Goal: Book appointment/travel/reservation

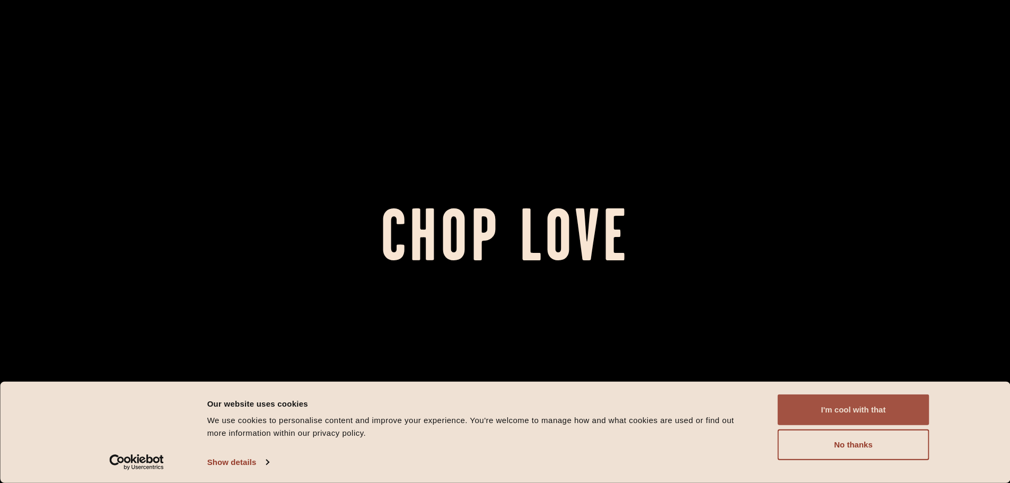
click at [815, 412] on button "I'm cool with that" at bounding box center [854, 410] width 152 height 31
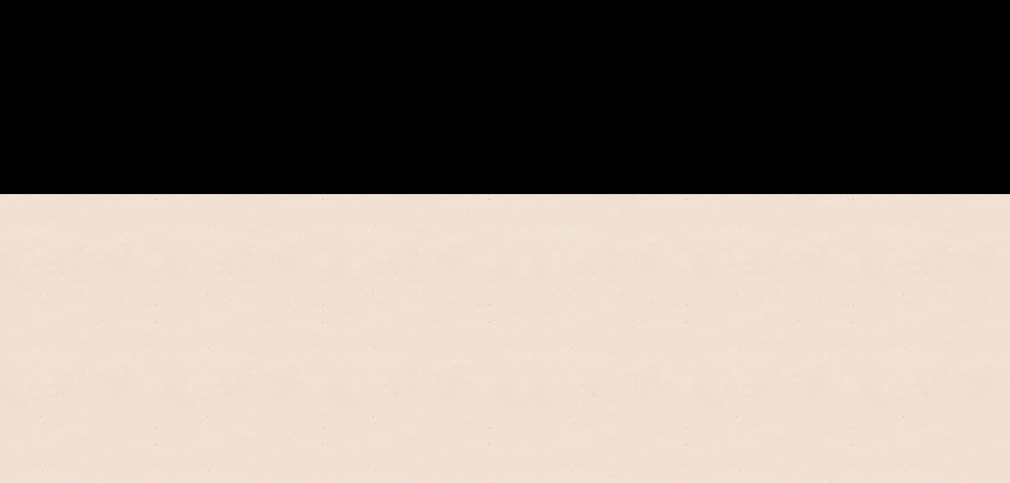
scroll to position [442, 0]
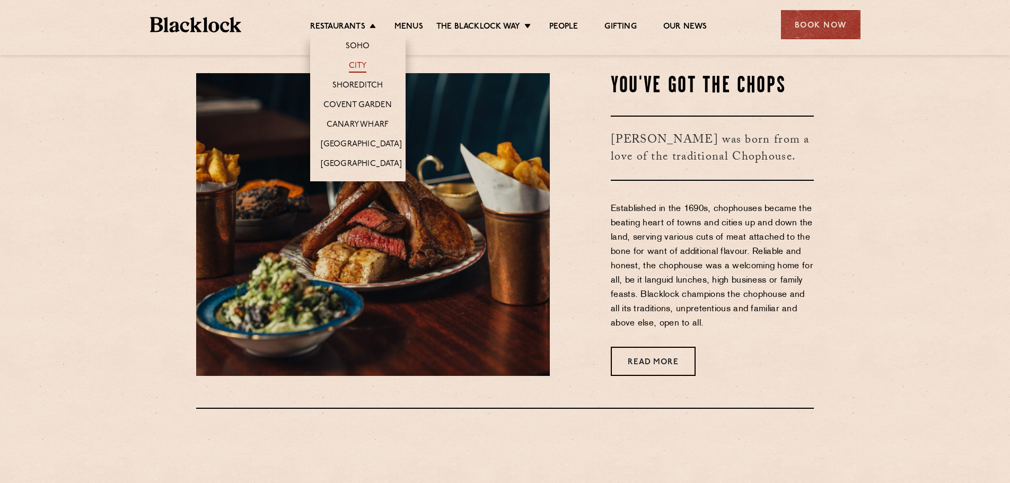
click at [360, 65] on link "City" at bounding box center [358, 67] width 18 height 12
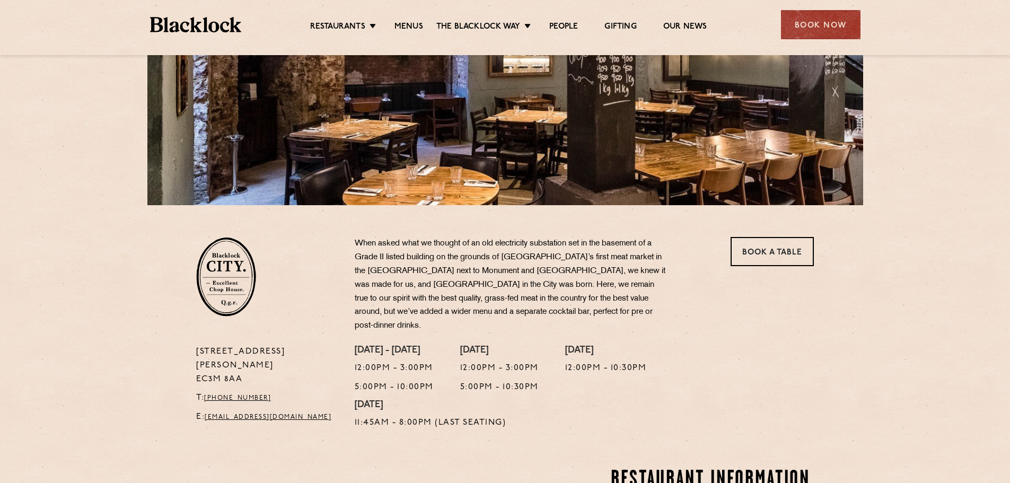
scroll to position [265, 0]
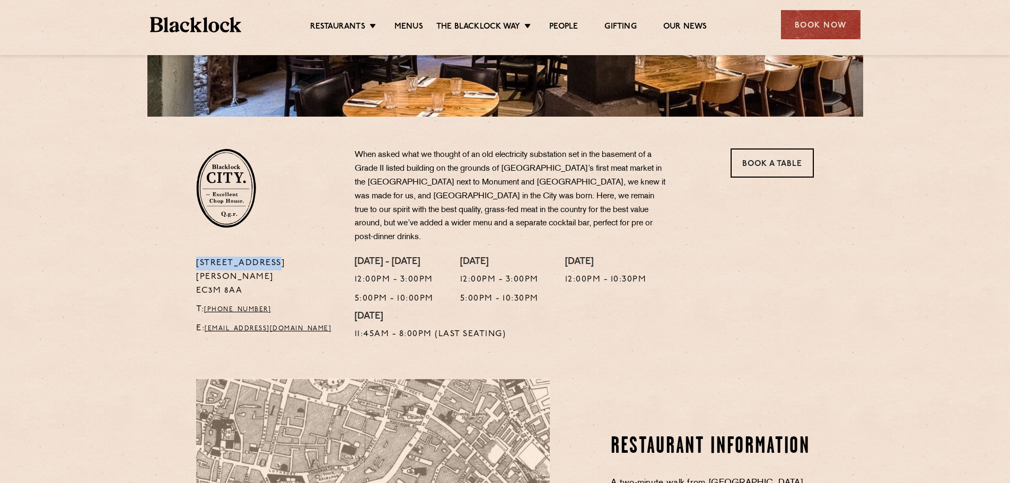
drag, startPoint x: 278, startPoint y: 247, endPoint x: 189, endPoint y: 251, distance: 88.7
click at [189, 257] on div "13 Philpot Lane EC3M 8AA T: +44 20 7998 7676 E: city@theblacklock.com" at bounding box center [267, 302] width 159 height 90
copy p "13 Philpot Lane"
click at [151, 180] on section "13 Philpot Lane EC3M 8AA T: +44 20 7998 7676 E: city@theblacklock.com When aske…" at bounding box center [505, 232] width 1010 height 230
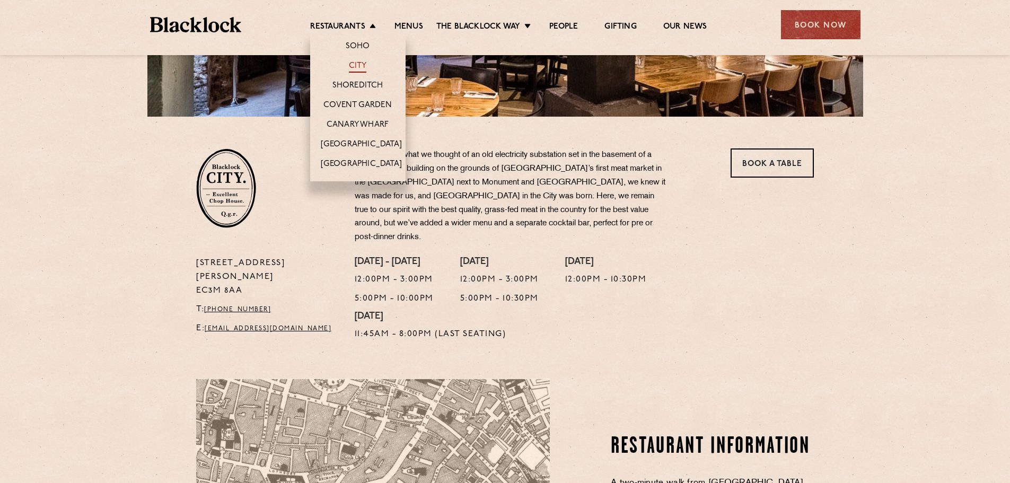
click at [365, 68] on link "City" at bounding box center [358, 67] width 18 height 12
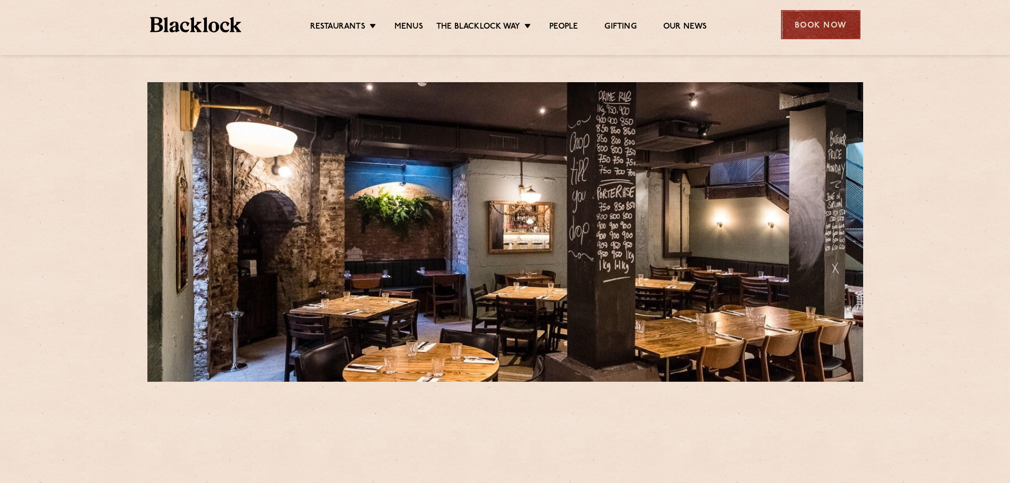
click at [844, 33] on div "Book Now" at bounding box center [821, 24] width 80 height 29
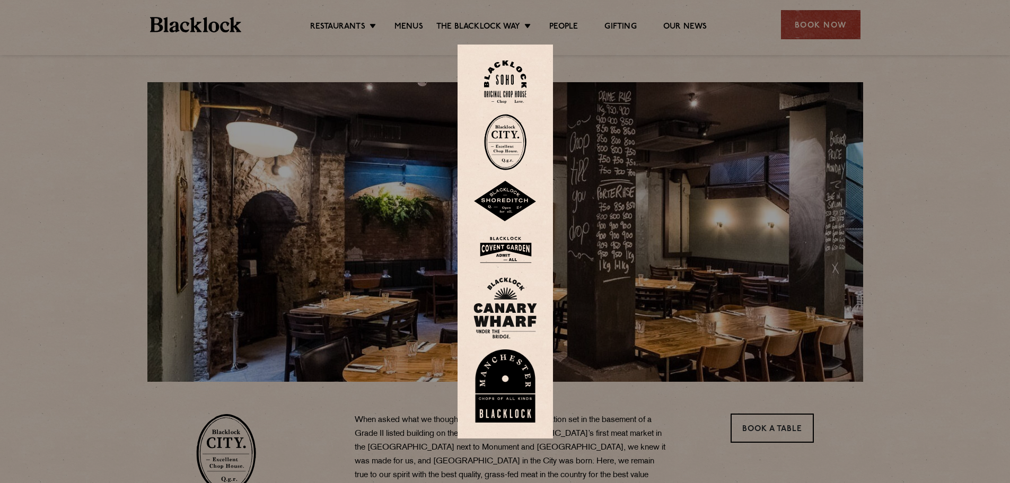
click at [509, 138] on img at bounding box center [505, 142] width 42 height 56
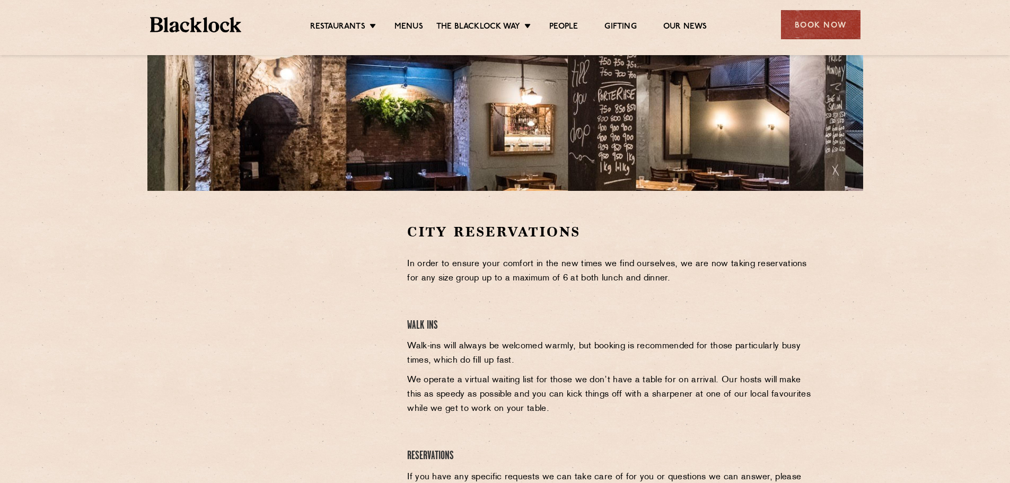
scroll to position [265, 0]
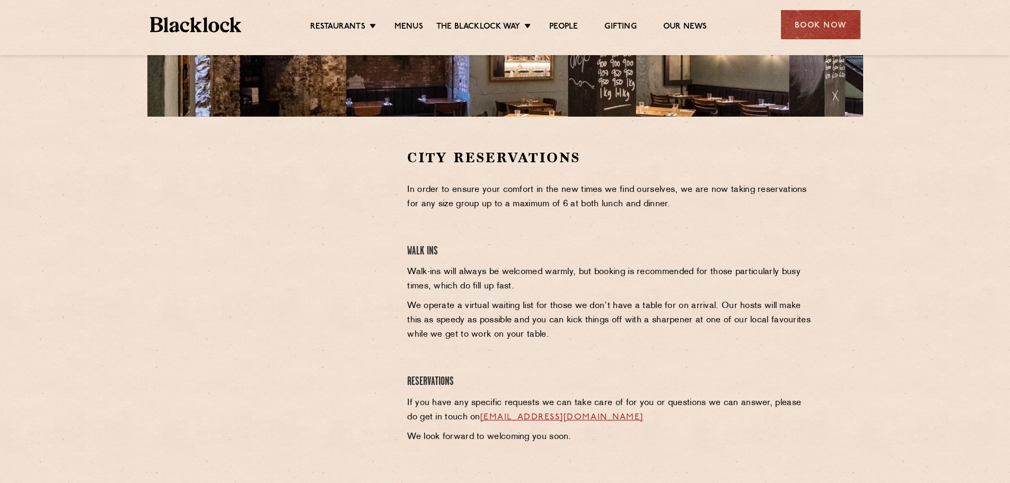
click at [450, 217] on div "City Reservations In order to ensure your comfort in the new times we find ours…" at bounding box center [610, 308] width 423 height 321
click at [402, 27] on link "Menus" at bounding box center [409, 28] width 29 height 12
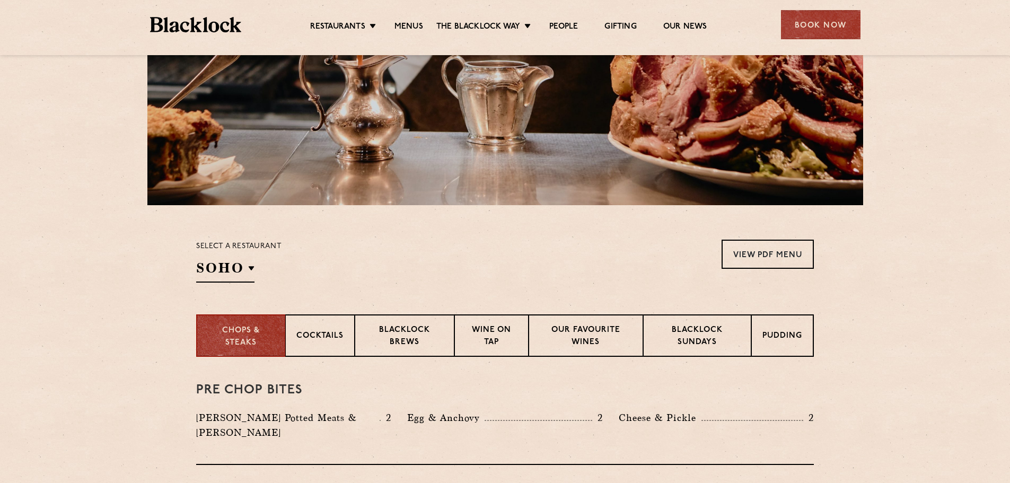
scroll to position [265, 0]
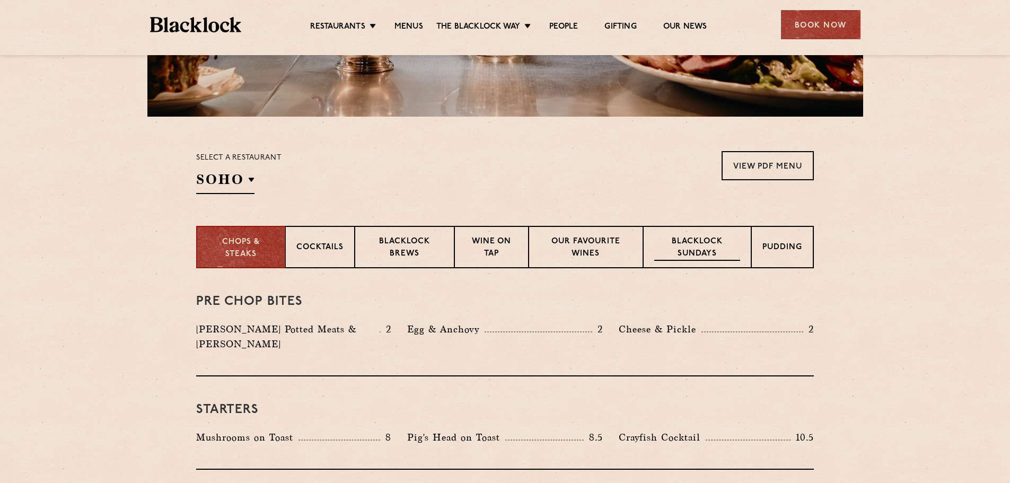
click at [723, 248] on p "Blacklock Sundays" at bounding box center [697, 248] width 86 height 25
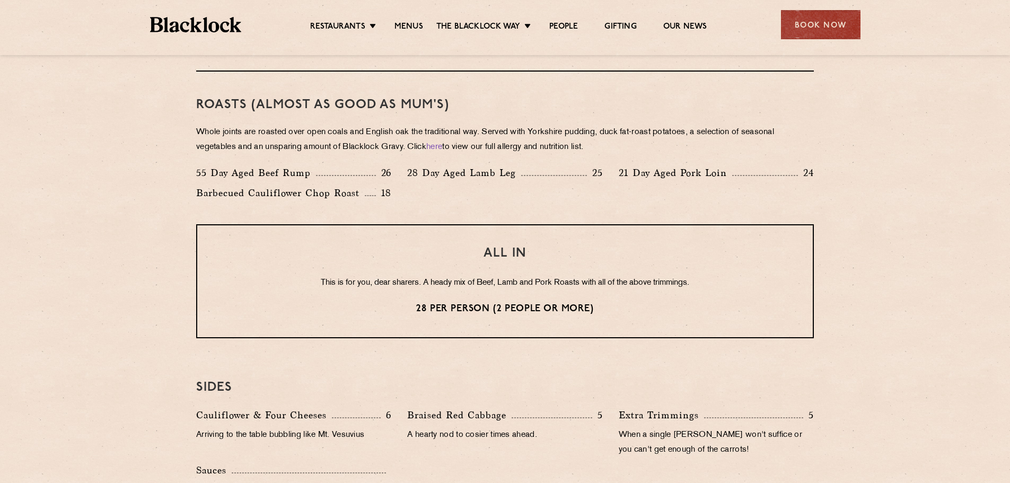
scroll to position [707, 0]
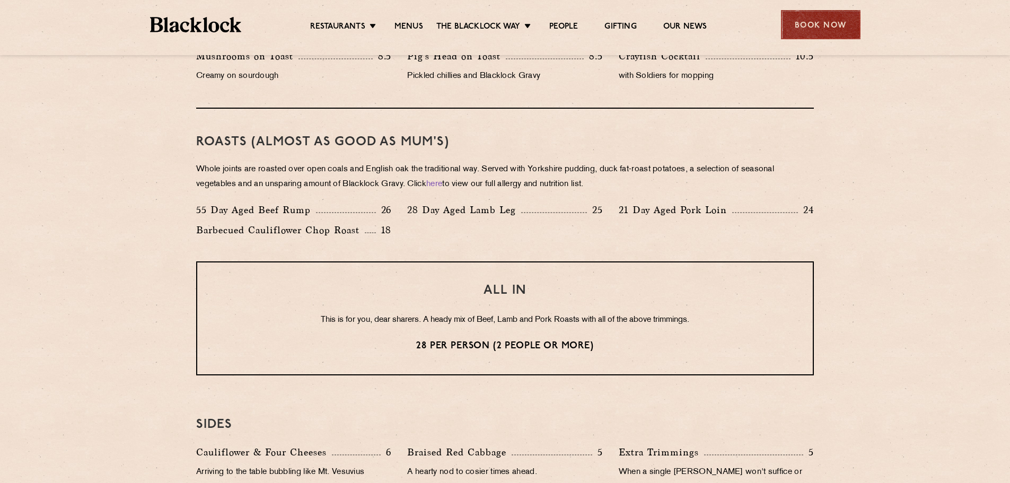
click at [802, 19] on div "Book Now" at bounding box center [821, 24] width 80 height 29
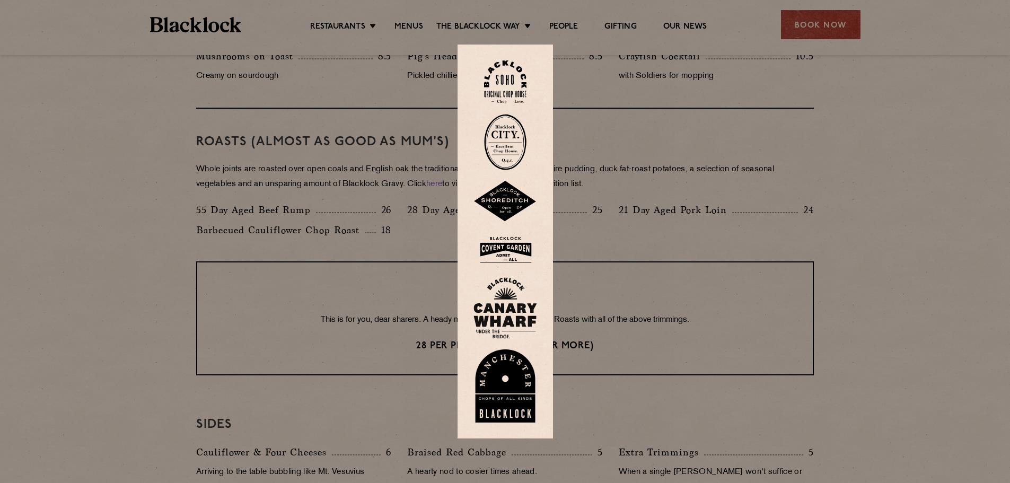
click at [516, 250] on img at bounding box center [506, 250] width 64 height 34
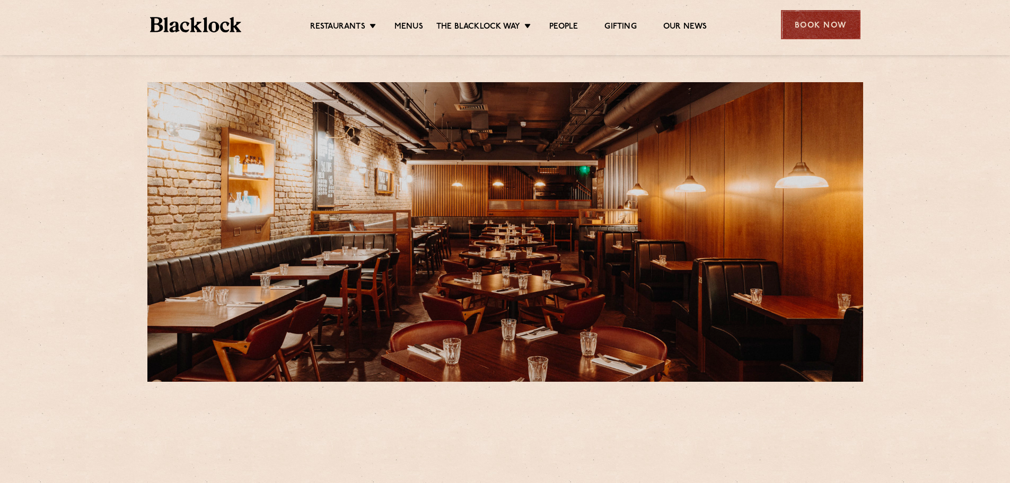
click at [826, 24] on div "Book Now" at bounding box center [821, 24] width 80 height 29
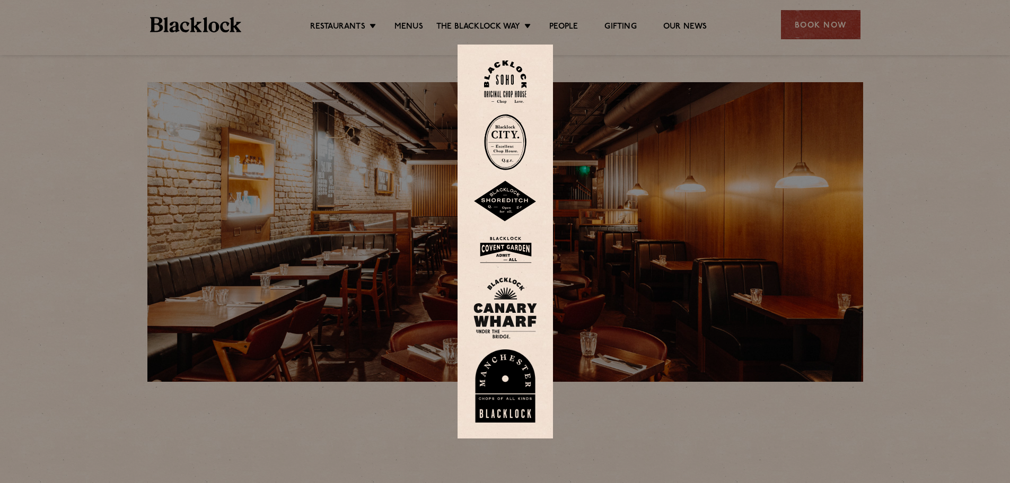
click at [523, 252] on img at bounding box center [506, 250] width 64 height 34
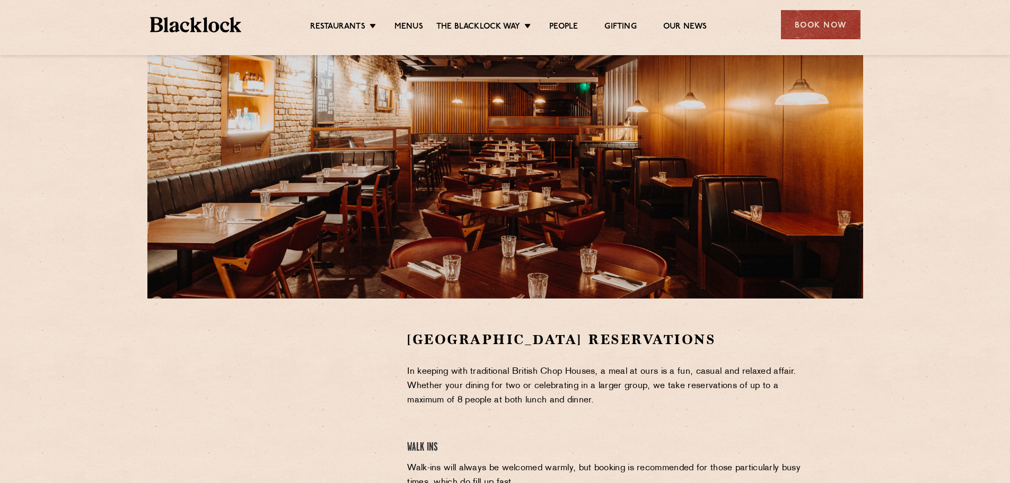
scroll to position [177, 0]
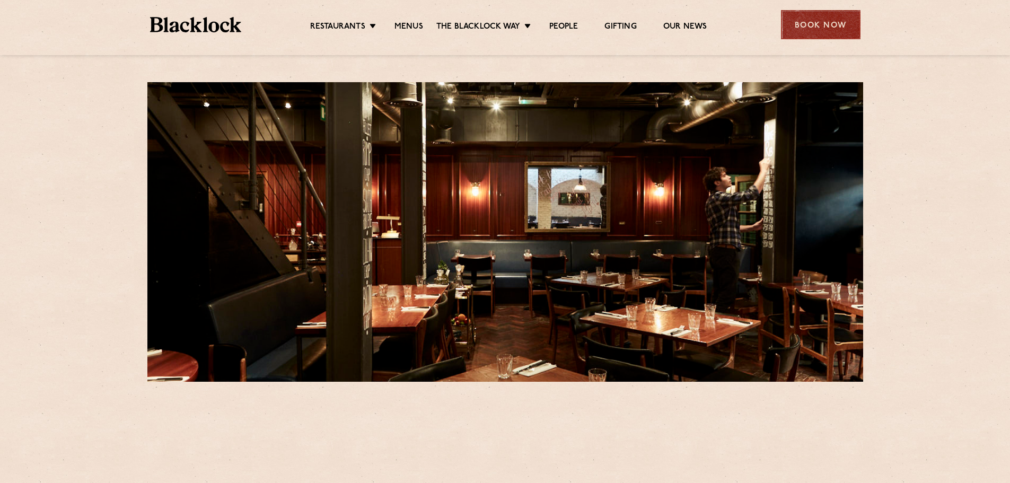
click at [832, 23] on div "Book Now" at bounding box center [821, 24] width 80 height 29
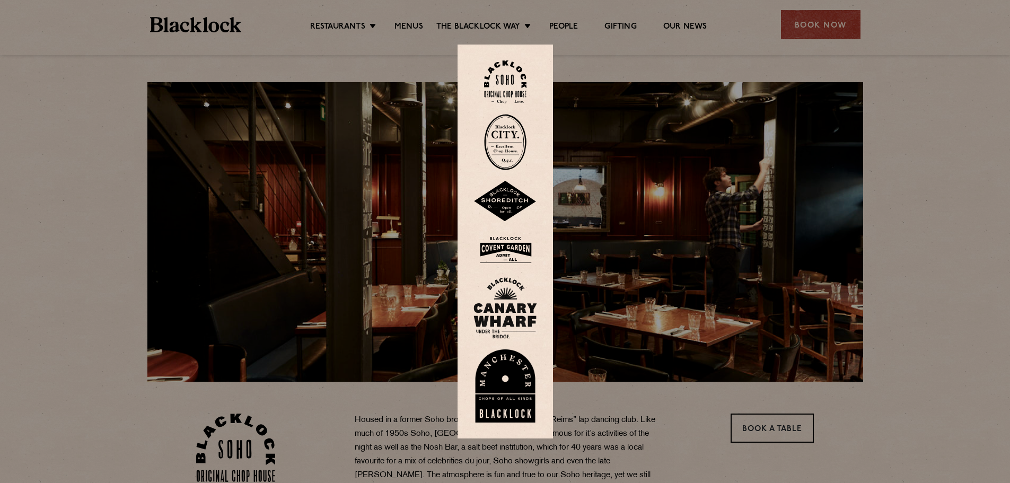
click at [509, 74] on img at bounding box center [505, 81] width 42 height 43
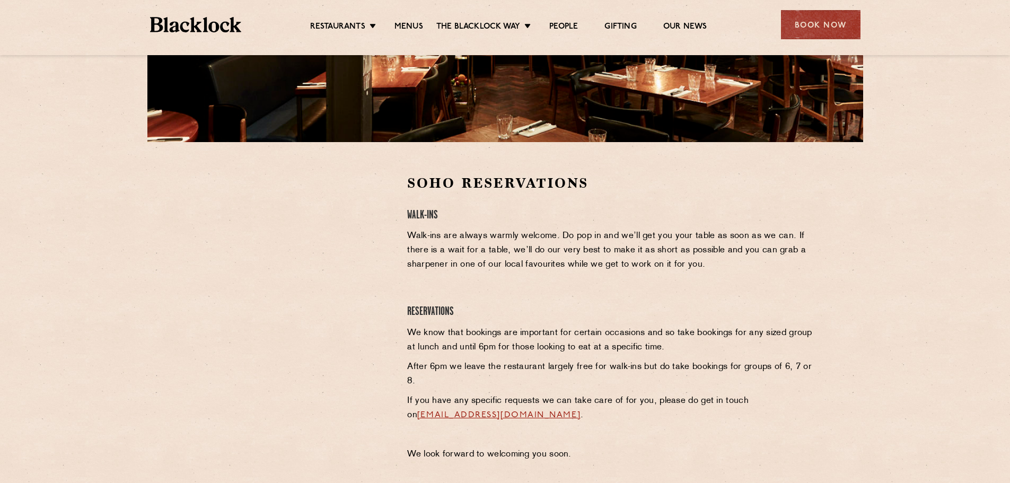
scroll to position [265, 0]
